Goal: Check status: Check status

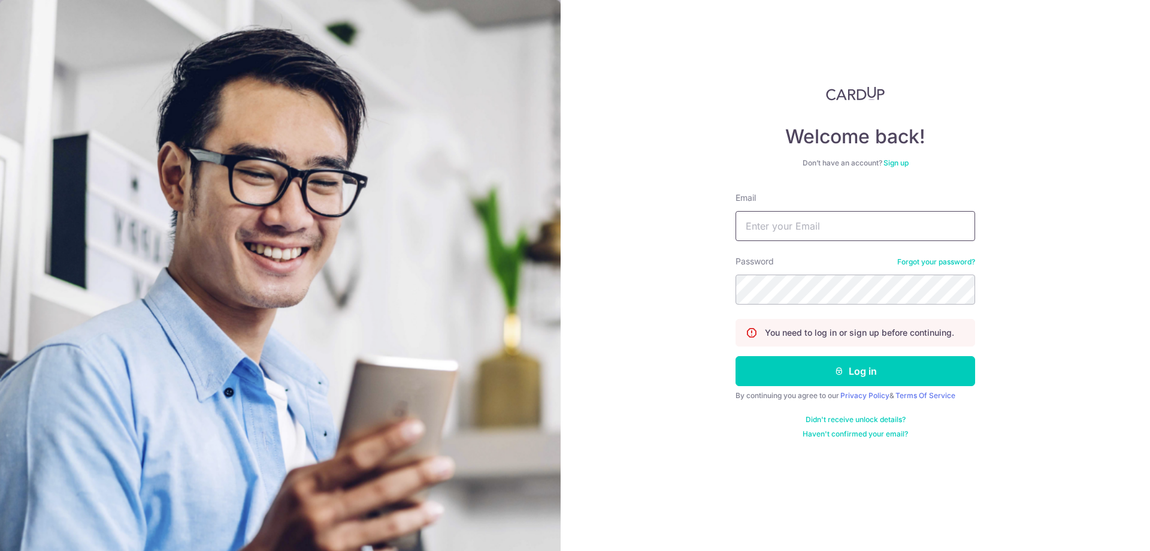
click at [801, 223] on input "Email" at bounding box center [856, 226] width 240 height 30
click at [805, 225] on input "Email" at bounding box center [856, 226] width 240 height 30
click at [763, 237] on input "Email" at bounding box center [856, 226] width 240 height 30
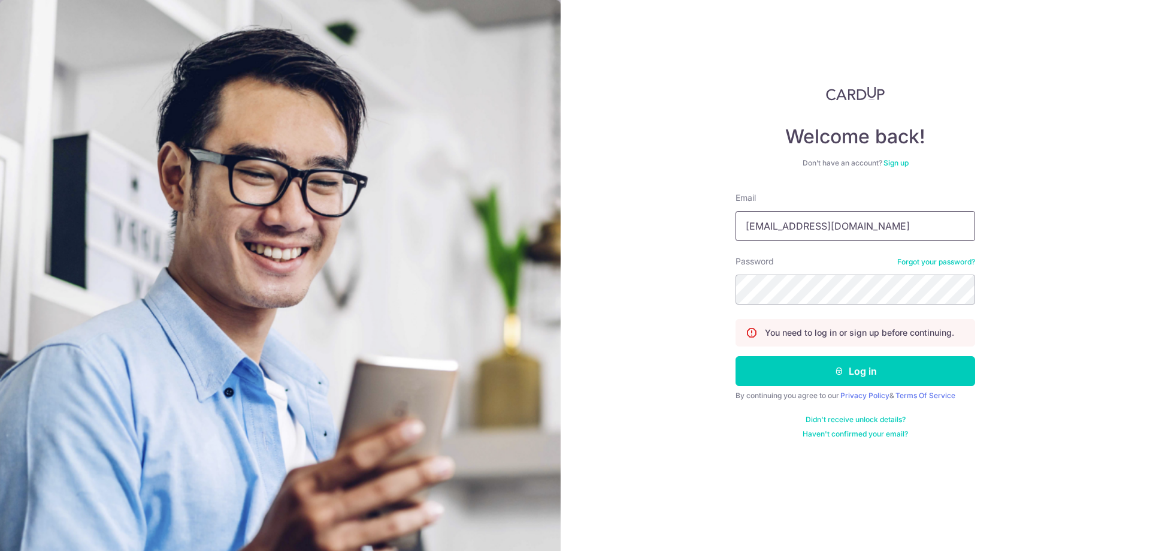
type input "[EMAIL_ADDRESS][DOMAIN_NAME]"
click at [802, 371] on button "Log in" at bounding box center [856, 371] width 240 height 30
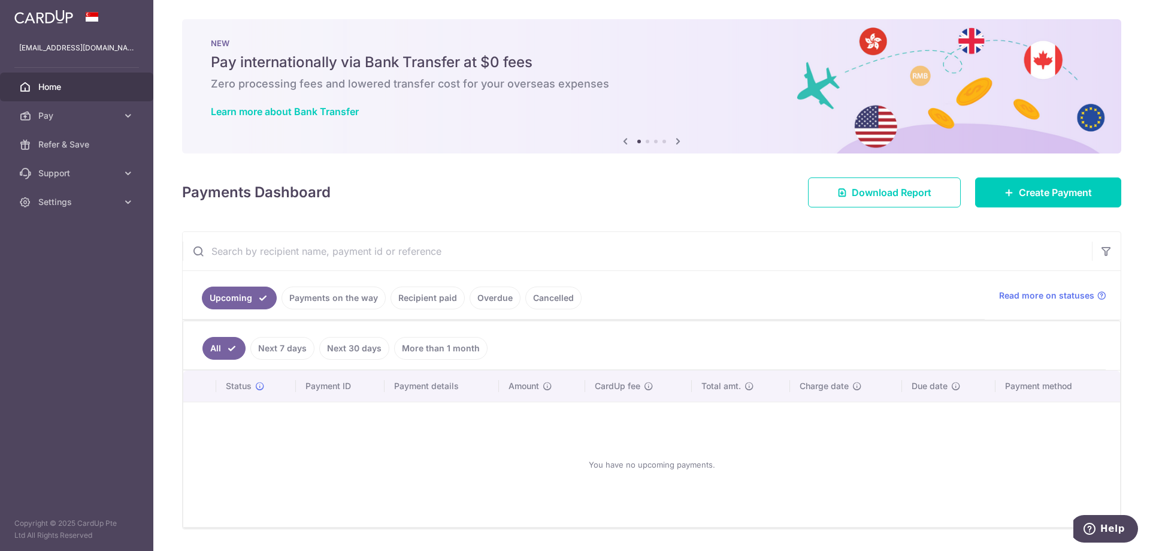
click at [273, 343] on link "Next 7 days" at bounding box center [282, 348] width 64 height 23
click at [241, 346] on link "Next 7 days" at bounding box center [274, 348] width 81 height 23
click at [335, 300] on link "Payments on the way" at bounding box center [334, 297] width 104 height 23
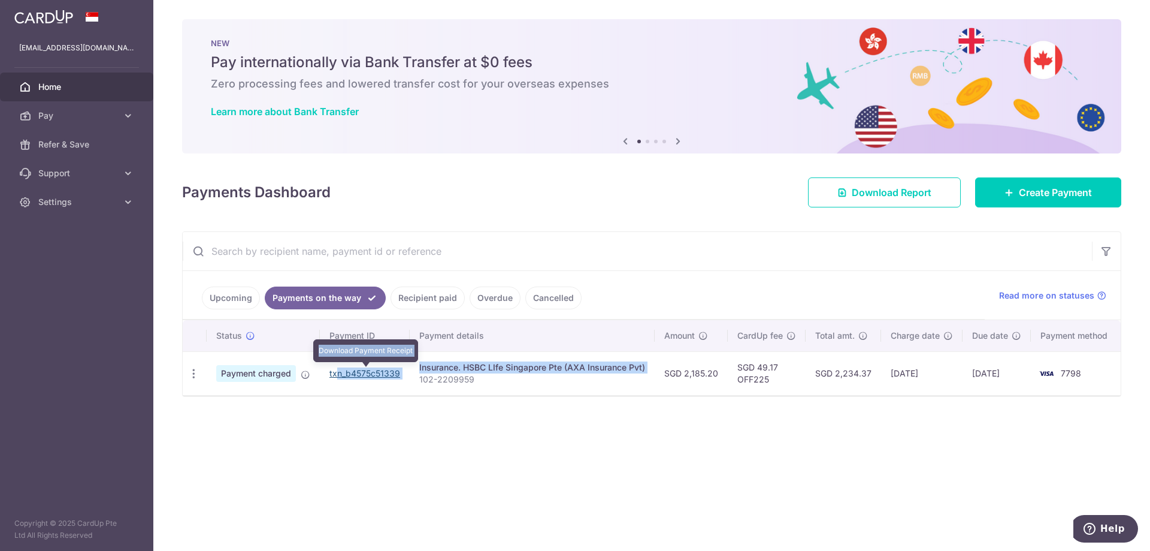
drag, startPoint x: 412, startPoint y: 374, endPoint x: 339, endPoint y: 376, distance: 72.5
click at [339, 376] on tr "PDF Receipt Payment charged txn_b4575c51339 Download Payment Receipt Insurance.…" at bounding box center [652, 373] width 939 height 44
click at [413, 391] on td "Insurance. HSBC LIfe Singapore Pte (AXA Insurance Pvt) 102-2209959" at bounding box center [532, 373] width 245 height 44
drag, startPoint x: 404, startPoint y: 373, endPoint x: 330, endPoint y: 376, distance: 73.7
click at [330, 376] on td "txn_b4575c51339 Download Payment Receipt" at bounding box center [365, 373] width 90 height 44
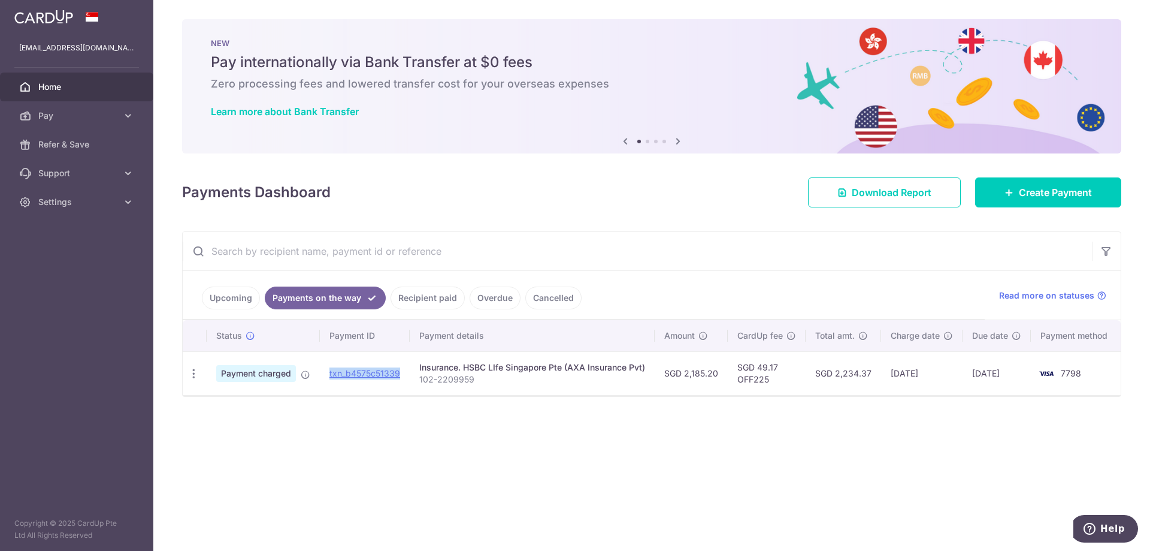
copy link "txn_b4575c51339"
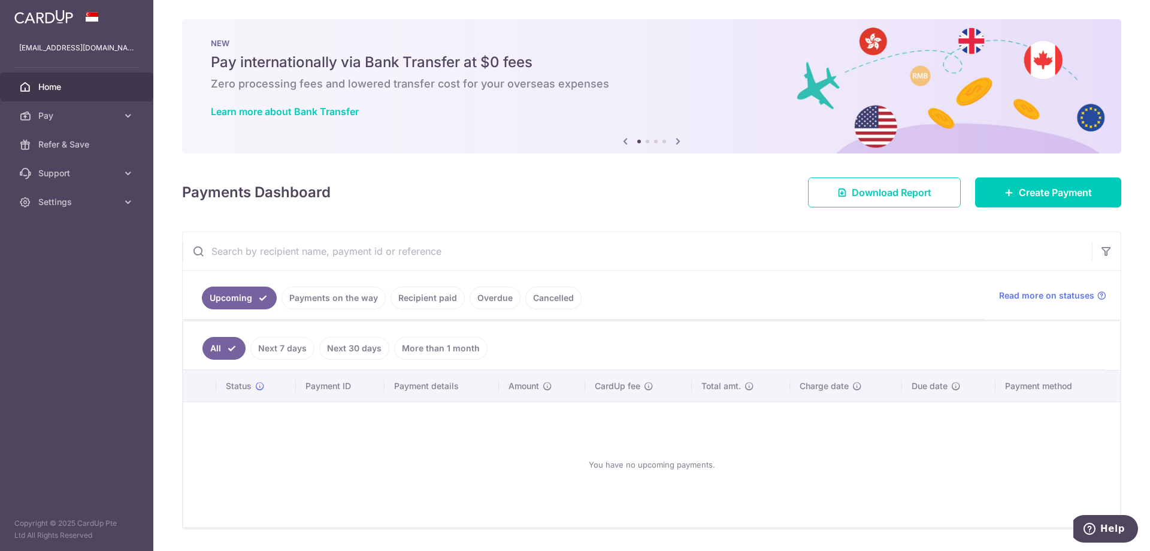
click at [357, 298] on link "Payments on the way" at bounding box center [334, 297] width 104 height 23
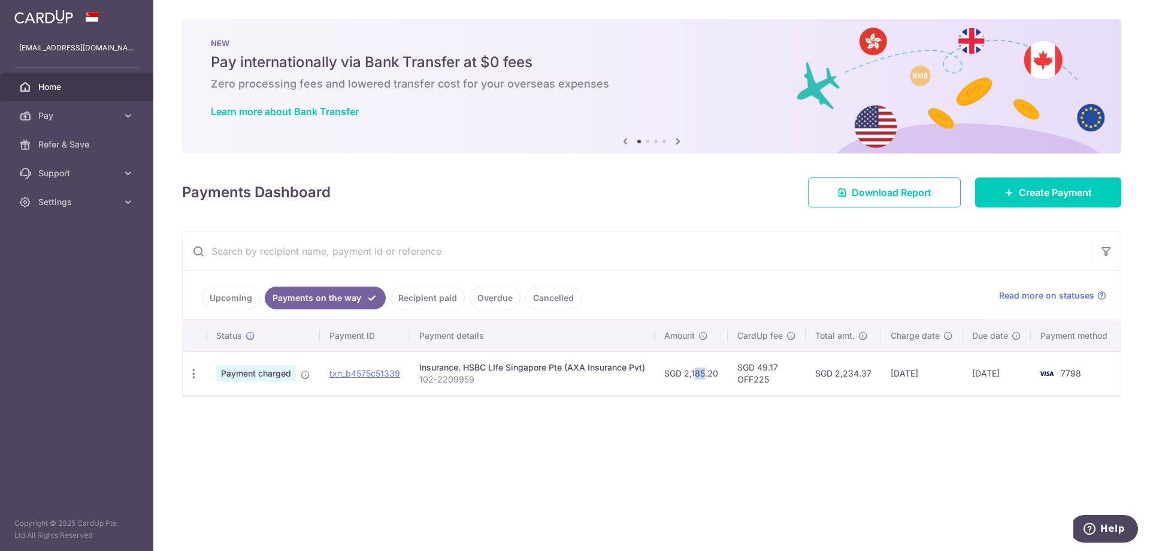
drag, startPoint x: 688, startPoint y: 375, endPoint x: 694, endPoint y: 374, distance: 6.7
click at [694, 374] on td "SGD 2,185.20" at bounding box center [691, 373] width 73 height 44
click at [704, 373] on td "SGD 2,185.20" at bounding box center [691, 373] width 73 height 44
